Goal: Find specific page/section: Find specific page/section

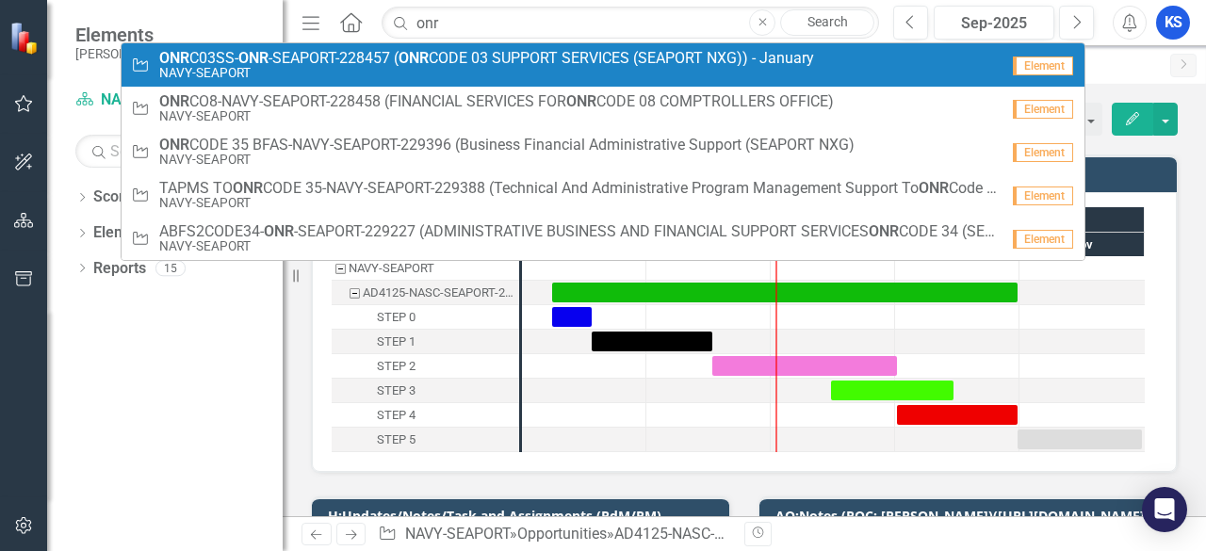
type input "onr"
click at [300, 56] on span "ONR C03SS- ONR -SEAPORT-228457 ( ONR CODE 03 SUPPORT SERVICES (SEAPORT NXG)) - …" at bounding box center [486, 58] width 655 height 17
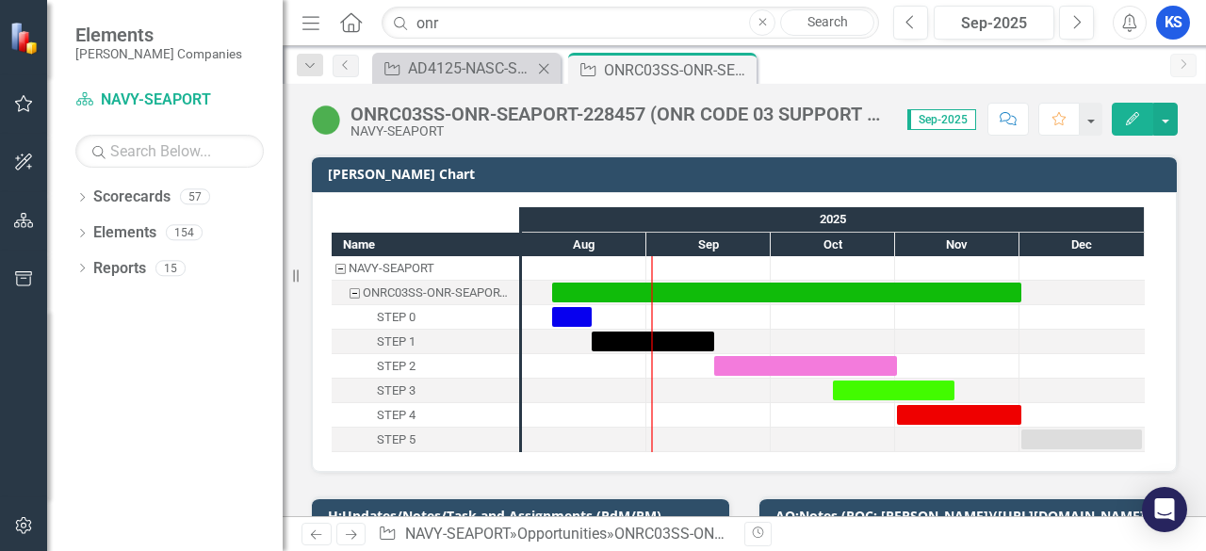
click at [545, 71] on icon "Close" at bounding box center [543, 68] width 19 height 15
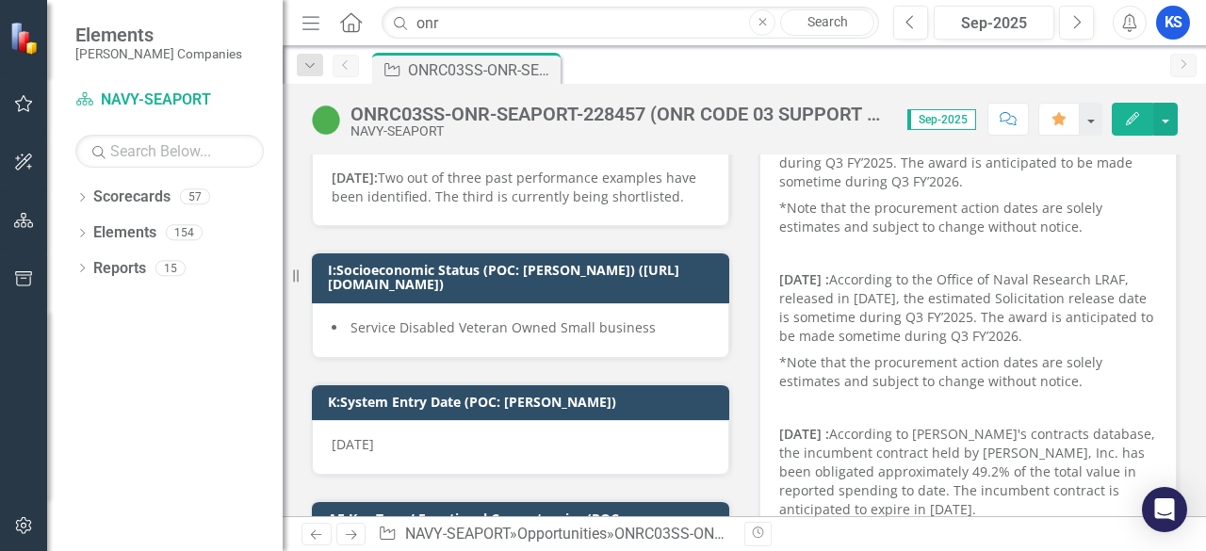
scroll to position [1036, 0]
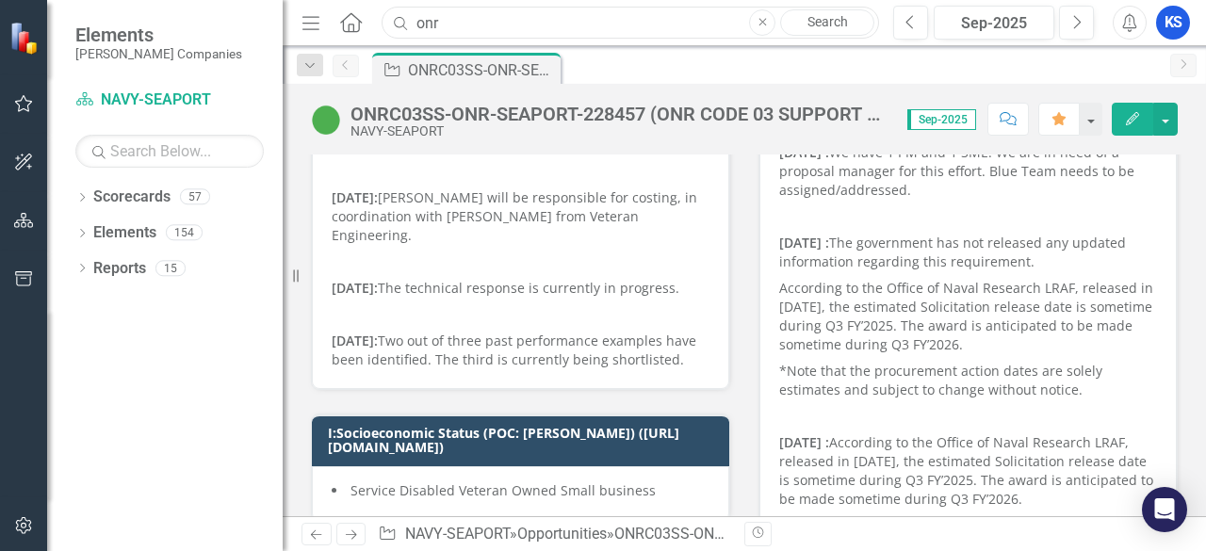
drag, startPoint x: 447, startPoint y: 26, endPoint x: 409, endPoint y: 32, distance: 38.1
click at [411, 30] on input "onr" at bounding box center [630, 23] width 497 height 33
click at [88, 269] on div "Dropdown Reports 15" at bounding box center [178, 271] width 207 height 36
click at [87, 269] on icon "Dropdown" at bounding box center [81, 270] width 13 height 10
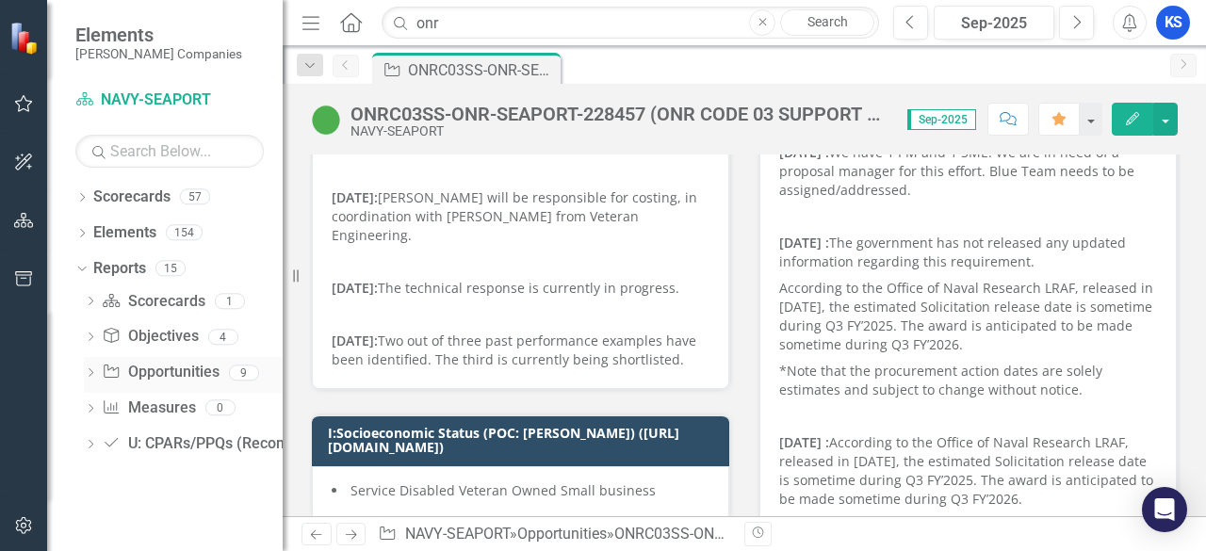
click at [93, 372] on icon "Dropdown" at bounding box center [90, 374] width 13 height 10
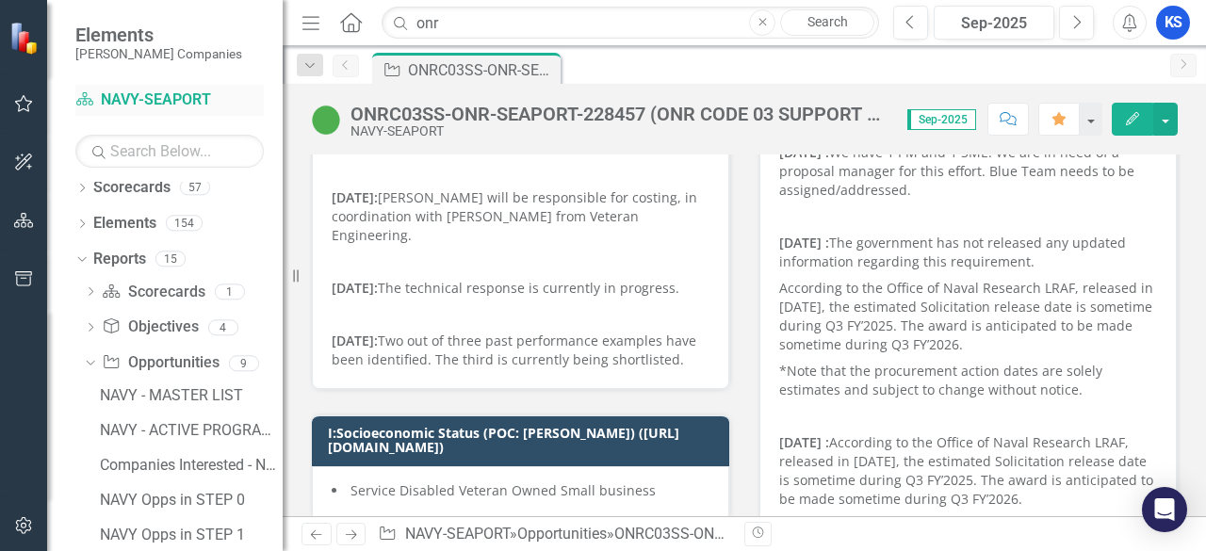
scroll to position [0, 0]
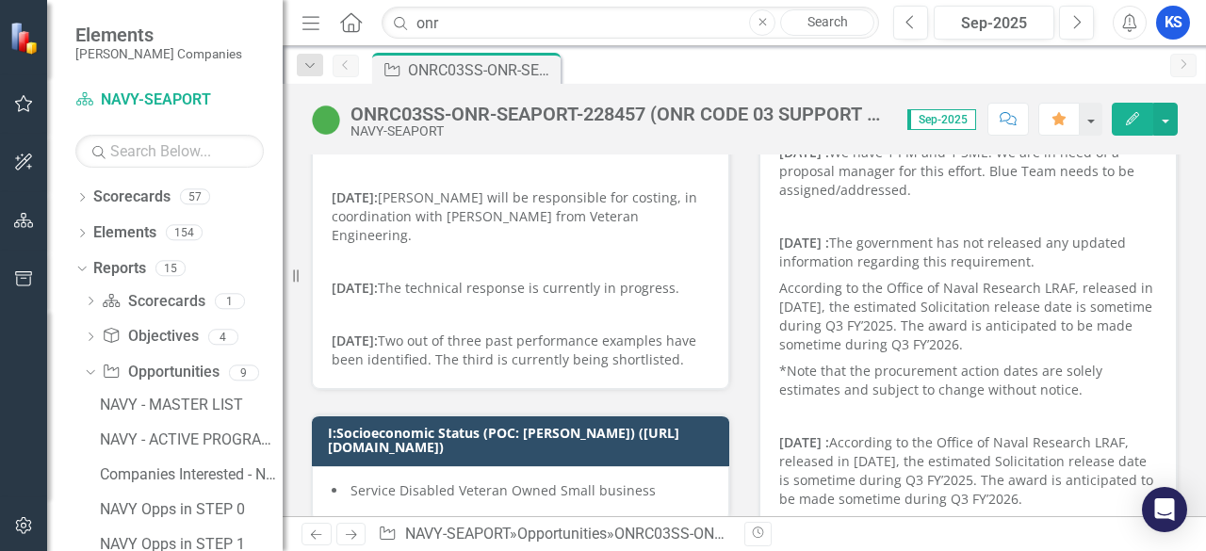
click at [361, 22] on icon at bounding box center [351, 22] width 22 height 20
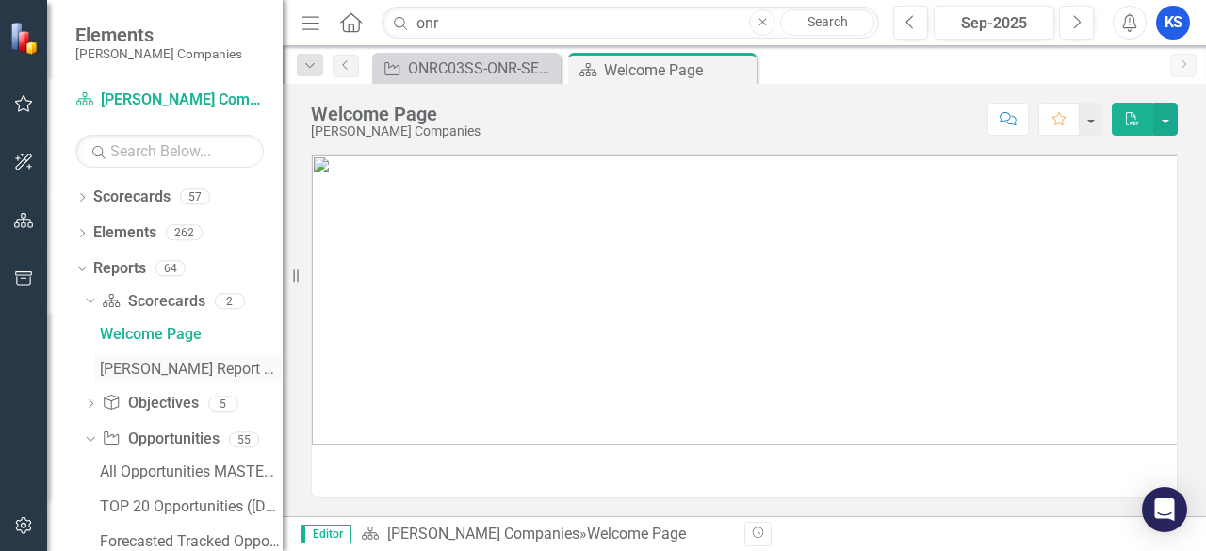
scroll to position [94, 0]
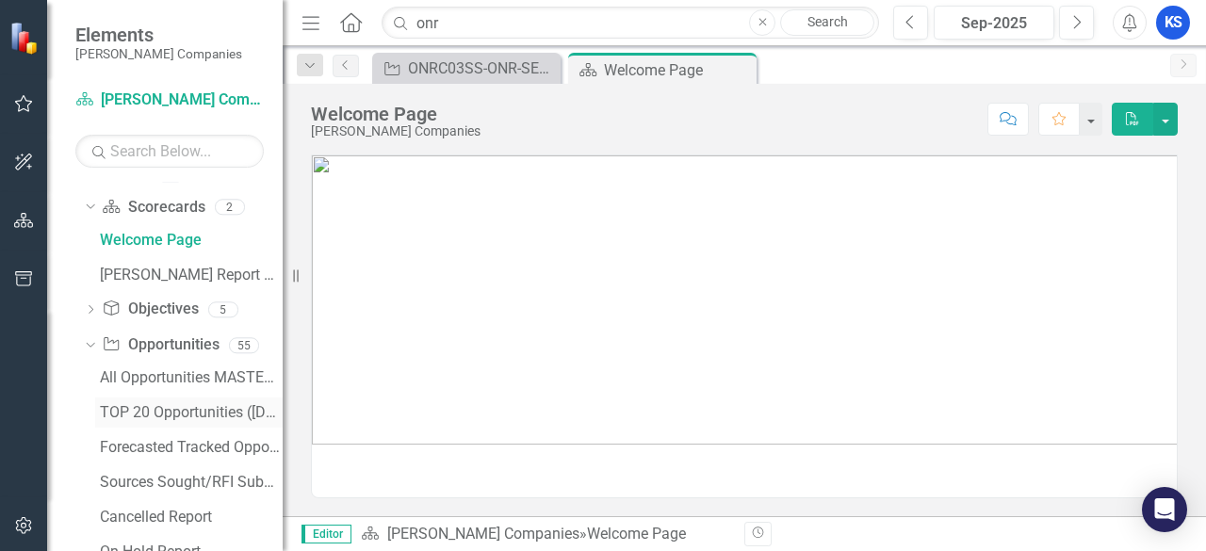
click at [164, 400] on link "TOP 20 Opportunities ([DATE] Process)" at bounding box center [189, 413] width 188 height 30
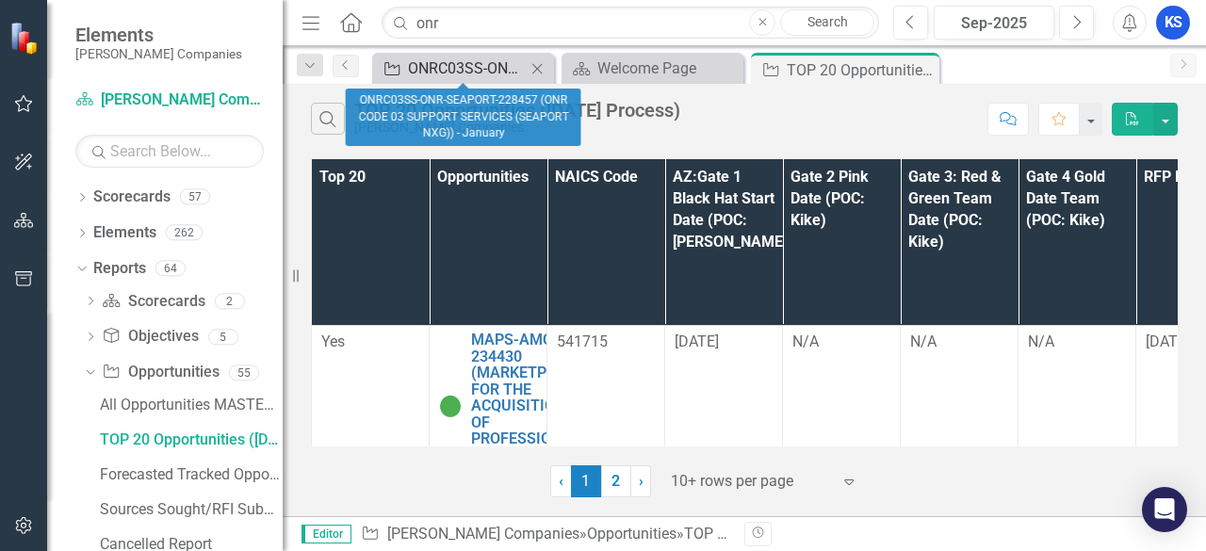
click at [475, 76] on div "ONRC03SS-ONR-SEAPORT-228457 (ONR CODE 03 SUPPORT SERVICES (SEAPORT NXG)) - Janu…" at bounding box center [467, 69] width 118 height 24
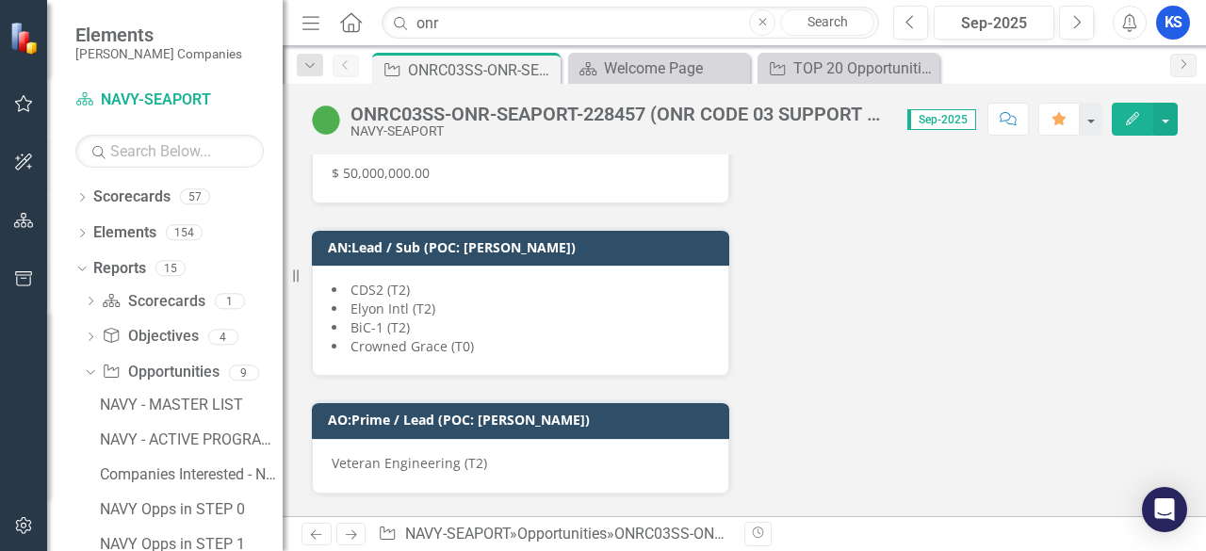
scroll to position [8890, 0]
